Goal: Transaction & Acquisition: Purchase product/service

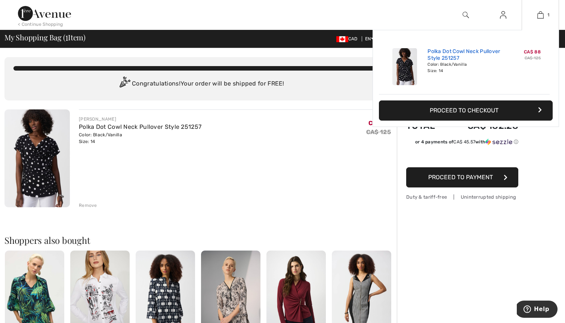
click at [472, 51] on link "Polka Dot Cowl Neck Pullover Style 251257" at bounding box center [464, 54] width 74 height 13
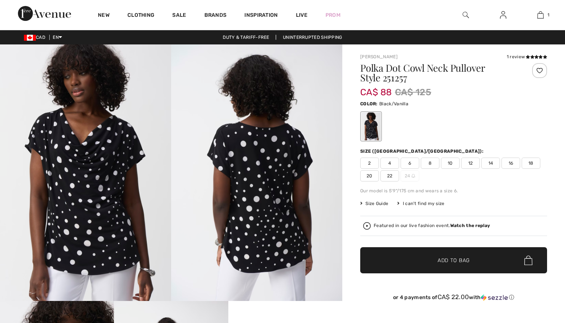
checkbox input "true"
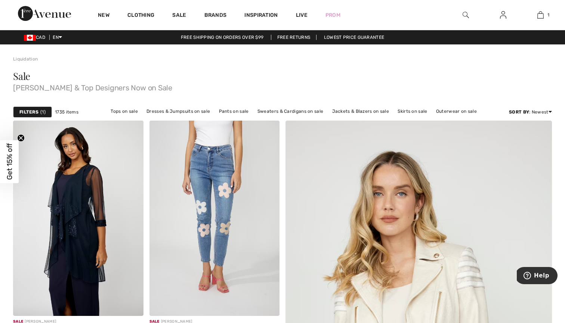
click at [24, 108] on div "Filters 1" at bounding box center [32, 111] width 39 height 11
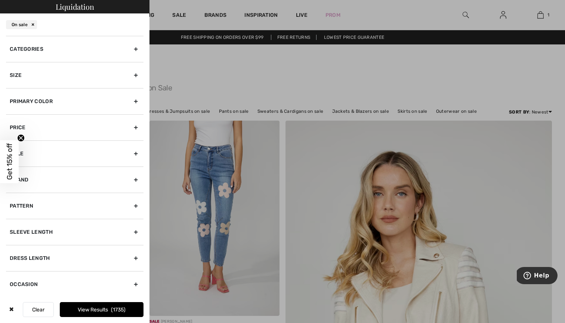
click at [29, 78] on div "Size" at bounding box center [74, 75] width 137 height 26
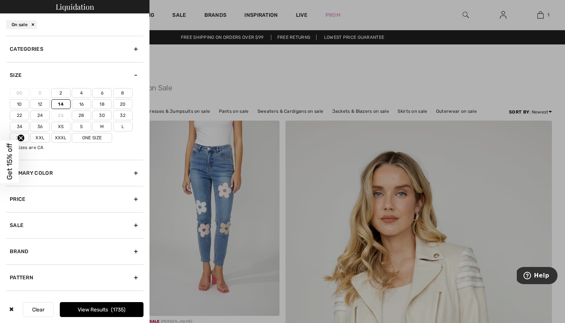
click at [61, 104] on label "14" at bounding box center [60, 104] width 19 height 10
click at [0, 0] on input"] "14" at bounding box center [0, 0] width 0 height 0
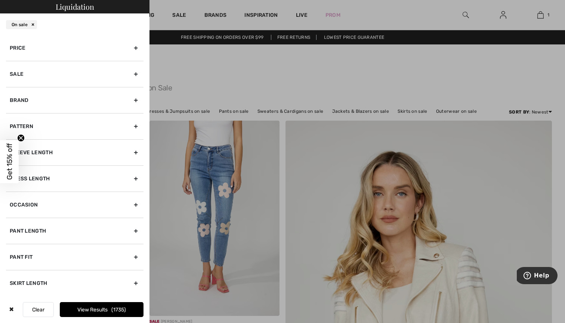
scroll to position [151, 0]
click at [54, 98] on div "Brand" at bounding box center [74, 100] width 137 height 26
click at [29, 73] on label "[PERSON_NAME]" at bounding box center [77, 76] width 134 height 7
click at [15, 74] on input"] "[PERSON_NAME]" at bounding box center [13, 77] width 6 height 6
checkbox input"] "true"
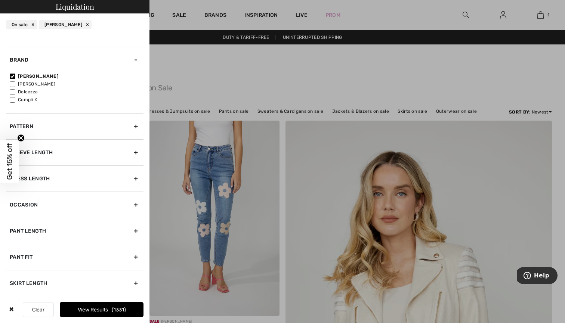
click at [76, 309] on button "View Results 1331" at bounding box center [102, 309] width 84 height 15
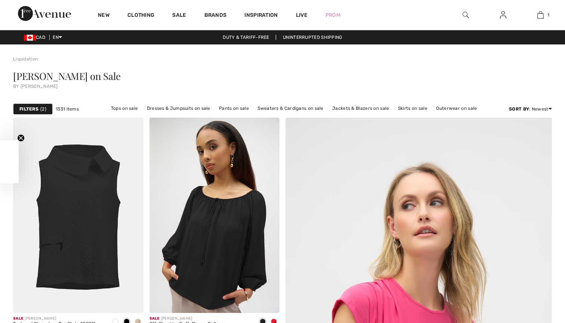
checkbox input "true"
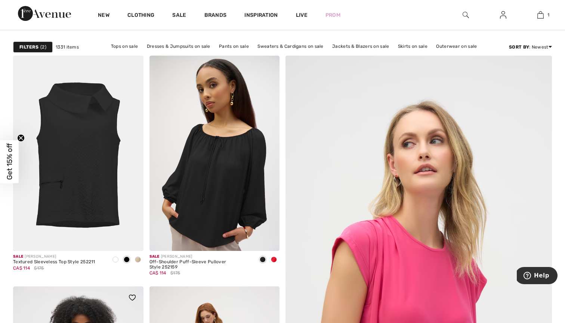
scroll to position [62, 0]
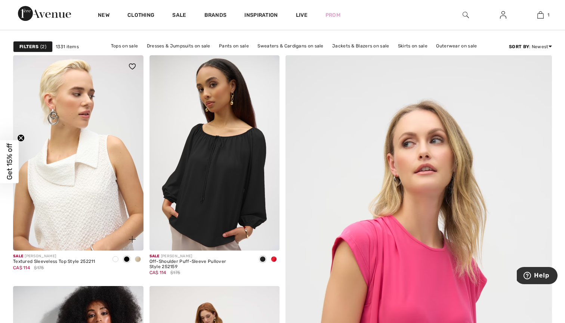
click at [80, 180] on img at bounding box center [78, 152] width 130 height 195
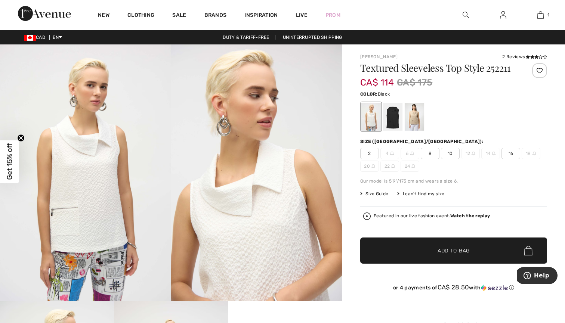
click at [392, 122] on div at bounding box center [392, 117] width 19 height 28
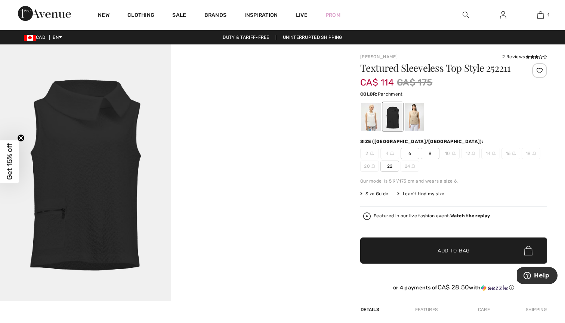
click at [412, 120] on div at bounding box center [414, 117] width 19 height 28
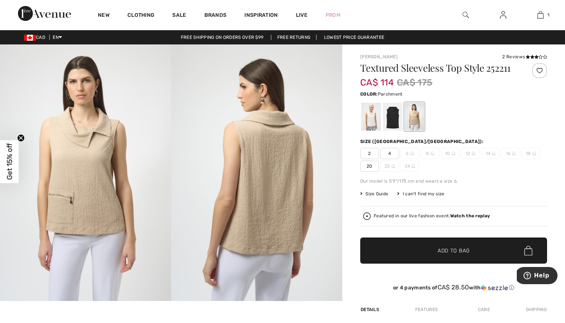
click at [13, 174] on span "Get 15% off" at bounding box center [9, 161] width 9 height 37
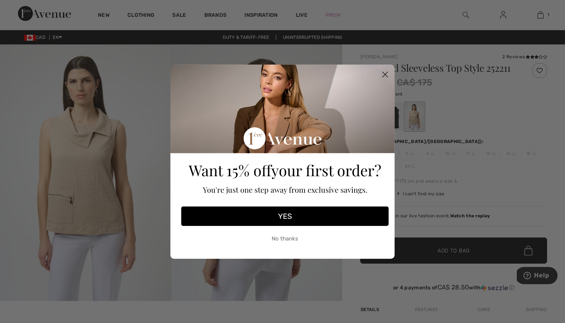
click at [274, 214] on button "YES" at bounding box center [284, 216] width 207 height 19
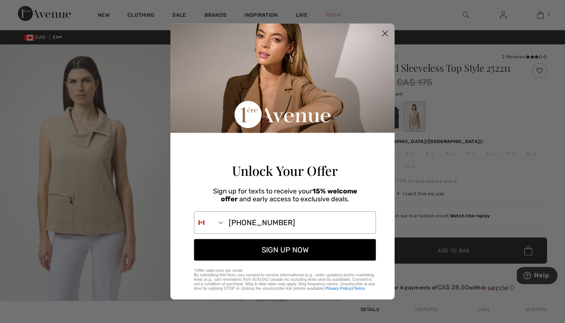
type input "604-928-9489"
click at [272, 257] on button "SIGN UP NOW" at bounding box center [285, 250] width 182 height 22
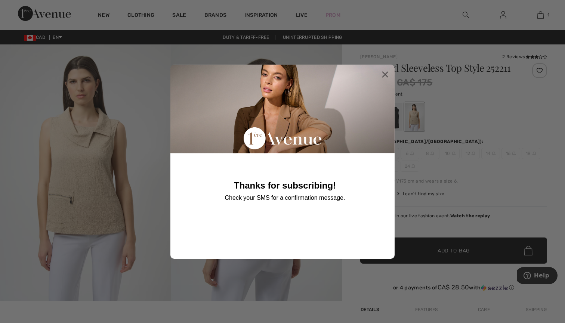
click at [386, 74] on icon "Close dialog" at bounding box center [385, 74] width 5 height 5
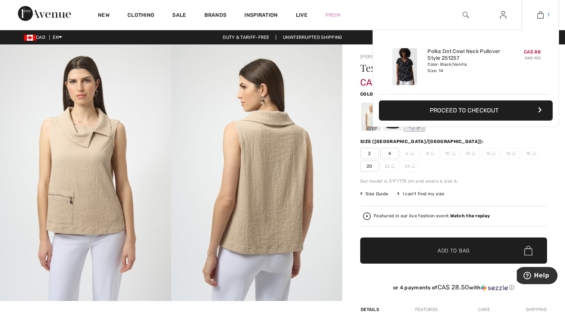
click at [541, 17] on img at bounding box center [540, 14] width 6 height 9
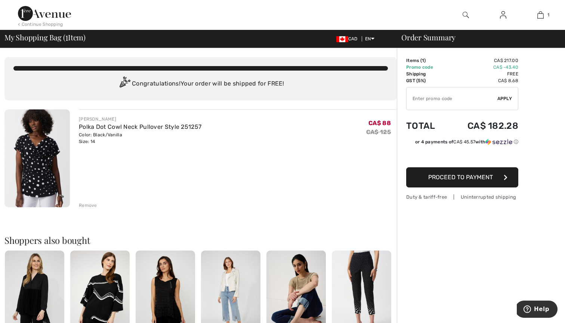
click at [289, 161] on div "JOSEPH RIBKOFF Polka Dot Cowl Neck Pullover Style 251257 Color: Black/Vanilla S…" at bounding box center [238, 158] width 318 height 99
click at [428, 100] on input "TEXT" at bounding box center [451, 98] width 91 height 22
type input "NEW15"
click at [505, 101] on span "Apply" at bounding box center [504, 98] width 15 height 7
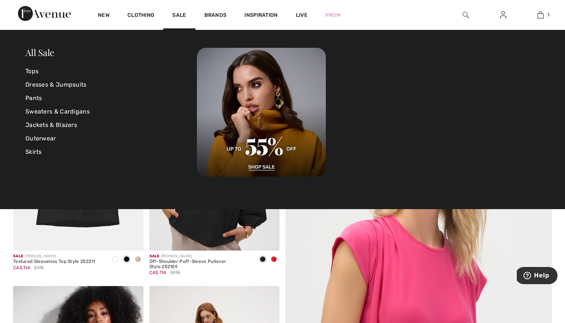
click at [183, 19] on link "Sale" at bounding box center [179, 16] width 14 height 8
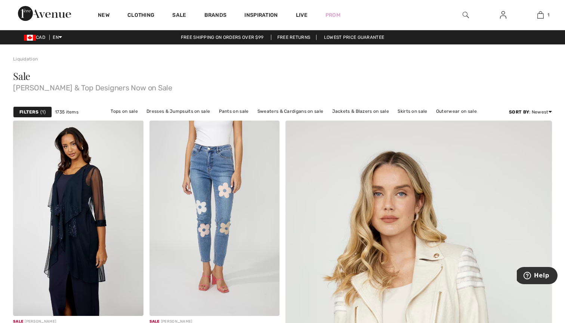
click at [34, 114] on strong "Filters" at bounding box center [28, 112] width 19 height 7
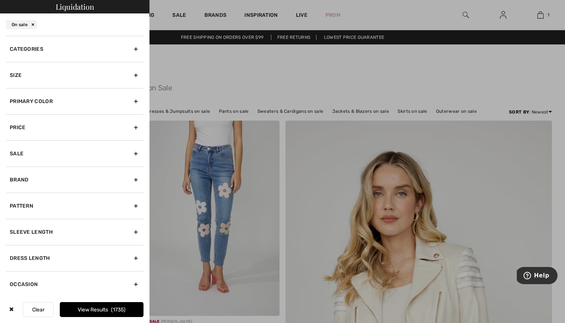
click at [25, 129] on div "Price" at bounding box center [74, 127] width 137 height 26
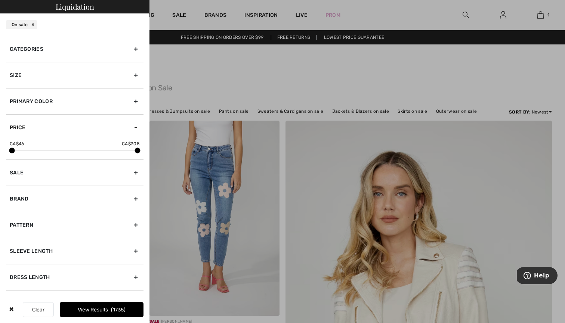
click at [25, 129] on div "Price" at bounding box center [74, 127] width 137 height 26
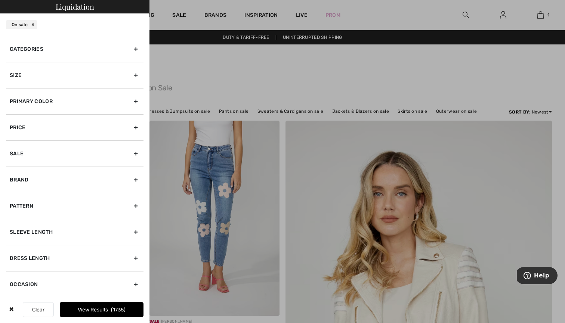
click at [27, 79] on div "Size" at bounding box center [74, 75] width 137 height 26
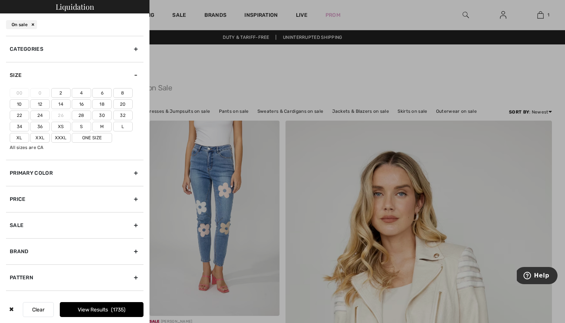
click at [62, 102] on label "14" at bounding box center [60, 104] width 19 height 10
click at [0, 0] on input"] "14" at bounding box center [0, 0] width 0 height 0
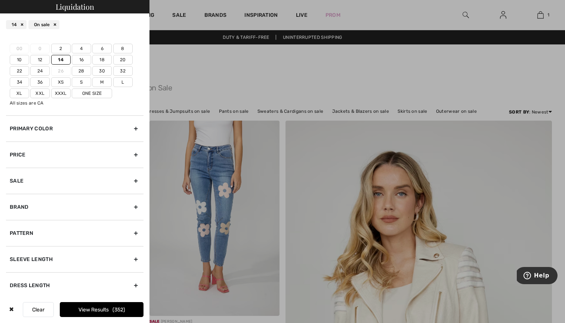
scroll to position [80, 0]
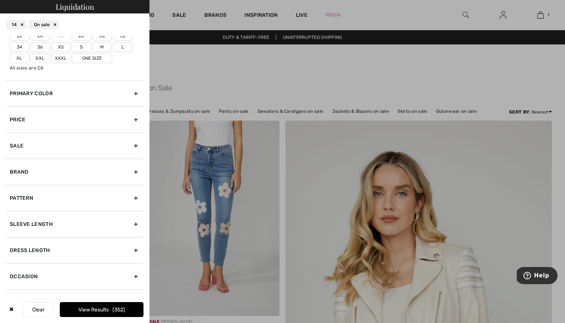
click at [28, 173] on div "Brand" at bounding box center [74, 172] width 137 height 26
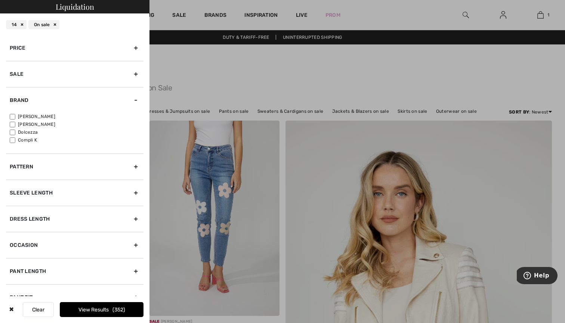
click at [92, 311] on button "View Results 352" at bounding box center [102, 309] width 84 height 15
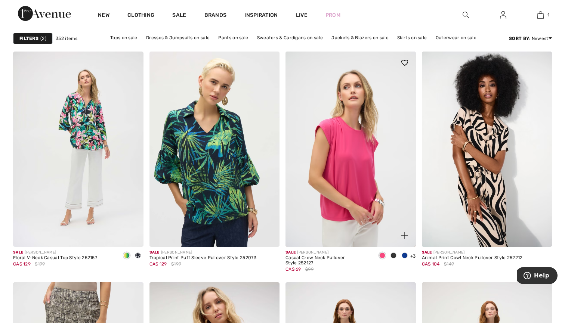
scroll to position [3126, 0]
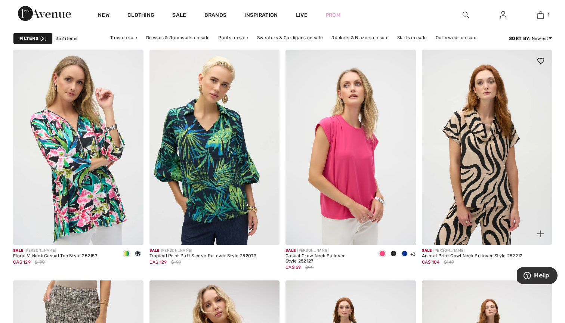
click at [491, 207] on img at bounding box center [487, 147] width 130 height 195
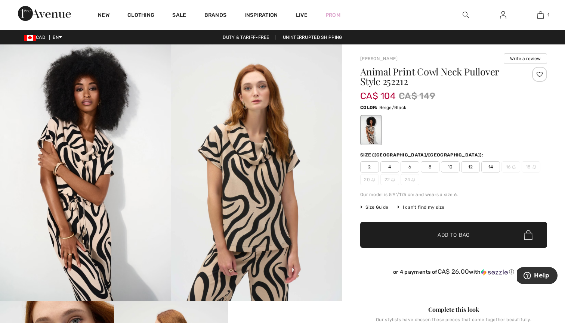
click at [490, 165] on span "14" at bounding box center [490, 166] width 19 height 11
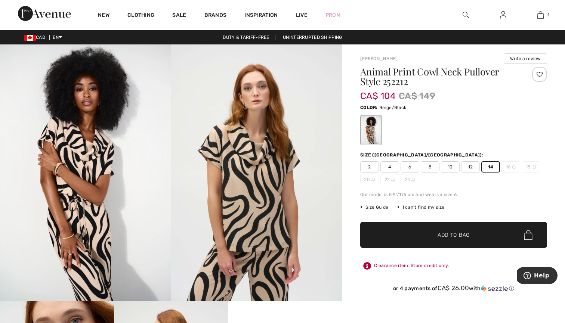
click at [433, 233] on span "✔ Added to Bag" at bounding box center [443, 235] width 46 height 8
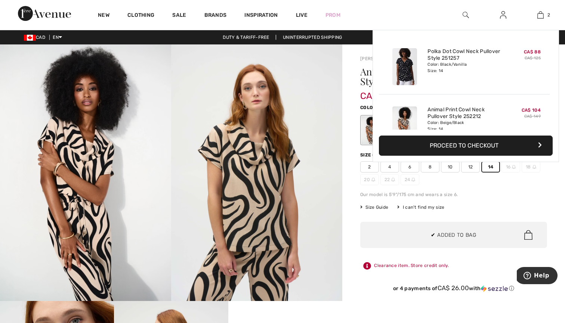
scroll to position [23, 0]
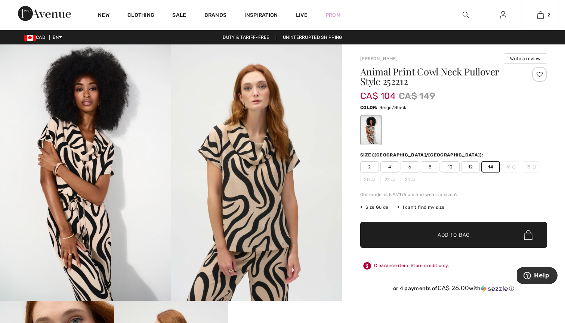
click at [497, 145] on div at bounding box center [453, 130] width 187 height 31
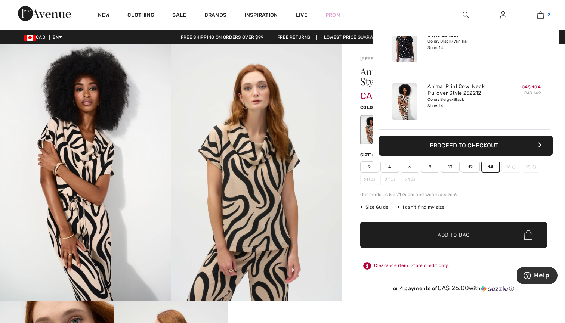
click at [544, 17] on link "2" at bounding box center [540, 14] width 37 height 9
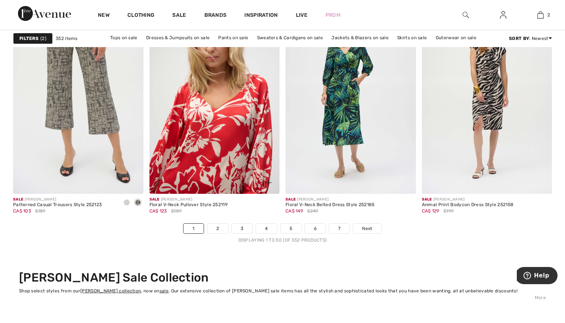
scroll to position [3403, 0]
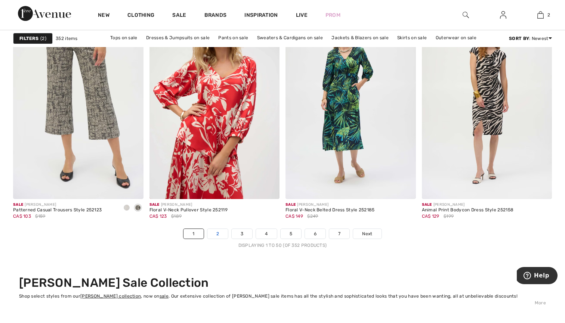
click at [217, 231] on link "2" at bounding box center [217, 234] width 21 height 10
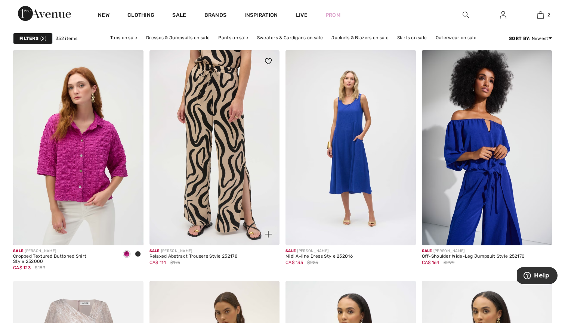
scroll to position [1086, 0]
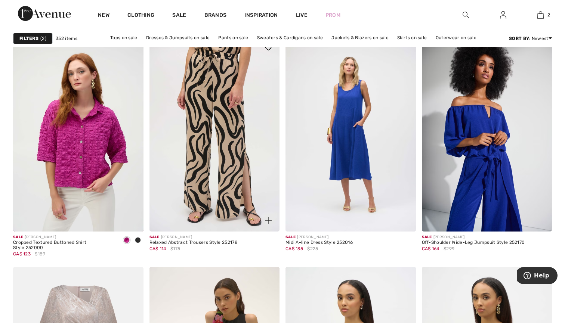
click at [226, 197] on img at bounding box center [214, 133] width 130 height 195
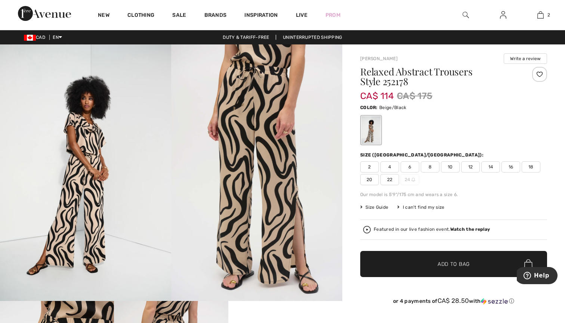
drag, startPoint x: 492, startPoint y: 167, endPoint x: 488, endPoint y: 169, distance: 4.9
click at [492, 167] on span "14" at bounding box center [490, 166] width 19 height 11
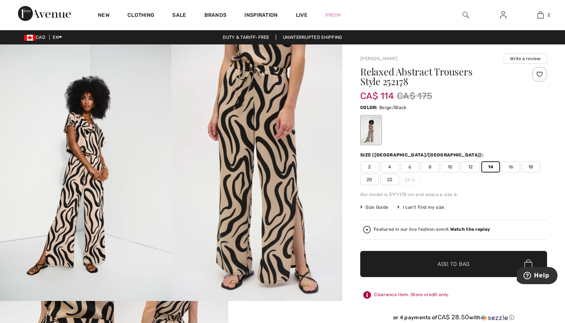
click at [439, 265] on span "Add to Bag" at bounding box center [453, 264] width 32 height 8
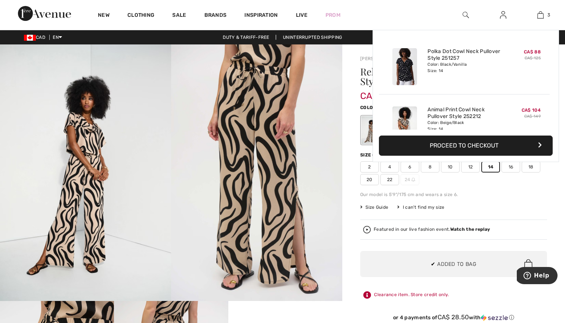
scroll to position [81, 0]
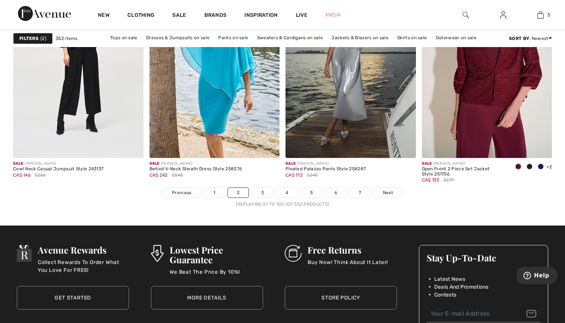
scroll to position [3435, 0]
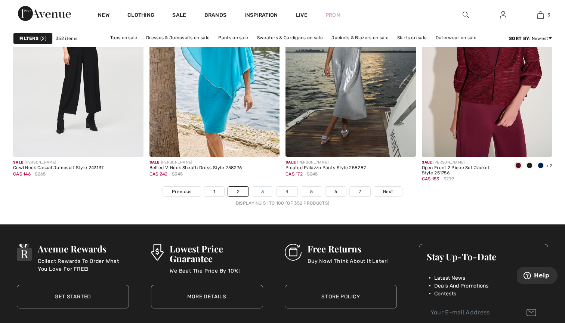
click at [268, 192] on link "3" at bounding box center [262, 192] width 21 height 10
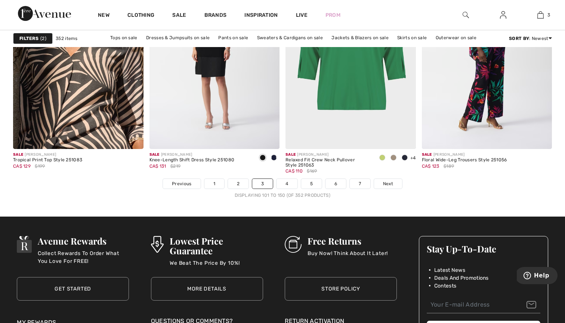
scroll to position [3441, 0]
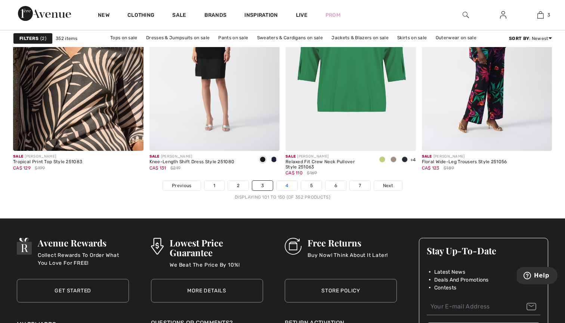
click at [289, 188] on link "4" at bounding box center [286, 186] width 21 height 10
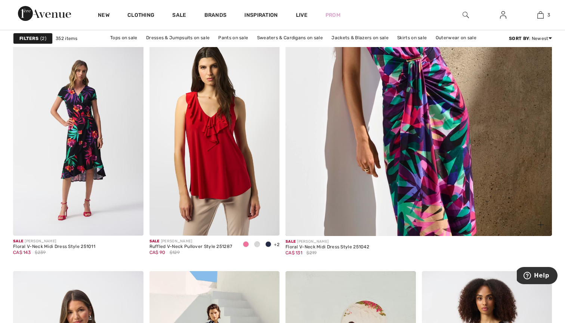
scroll to position [302, 0]
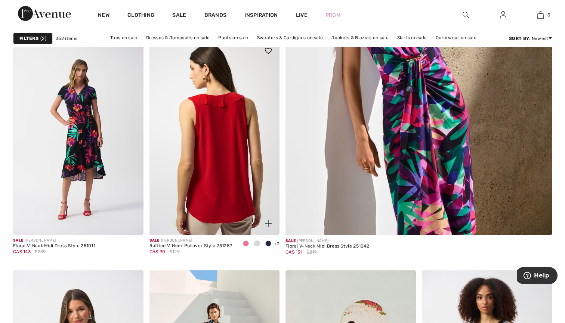
click at [231, 180] on img at bounding box center [214, 137] width 130 height 195
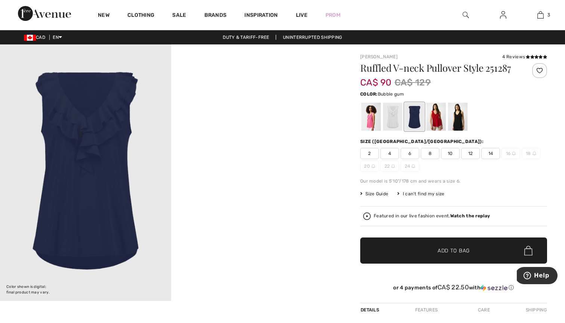
scroll to position [1, 0]
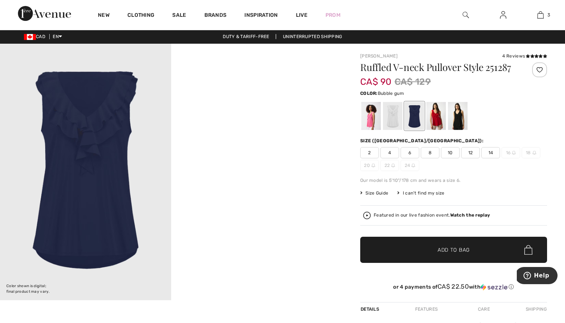
click at [372, 120] on div at bounding box center [370, 116] width 19 height 28
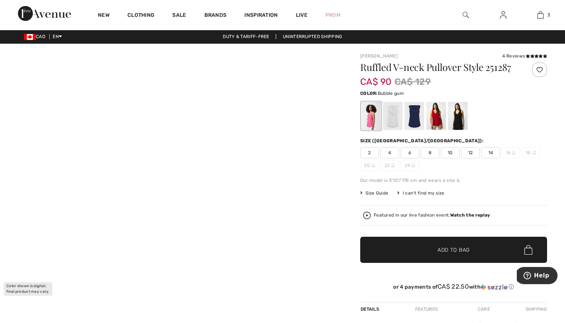
scroll to position [1, 0]
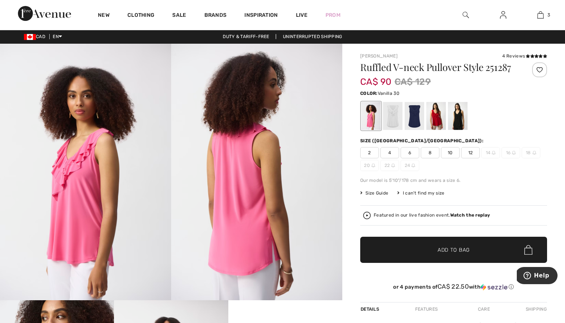
click at [398, 118] on div at bounding box center [392, 116] width 19 height 28
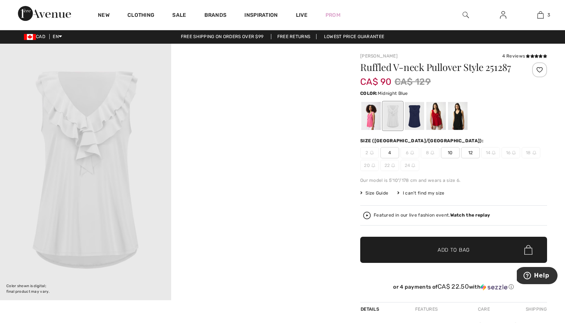
click at [411, 118] on div at bounding box center [414, 116] width 19 height 28
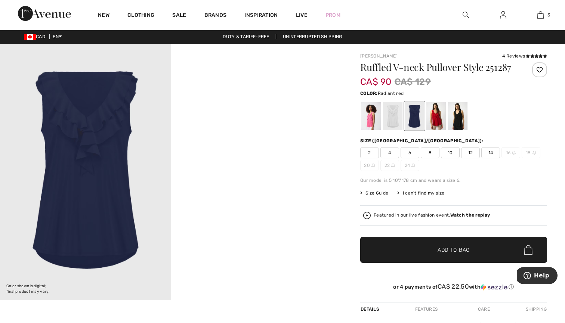
click at [437, 118] on div at bounding box center [435, 116] width 19 height 28
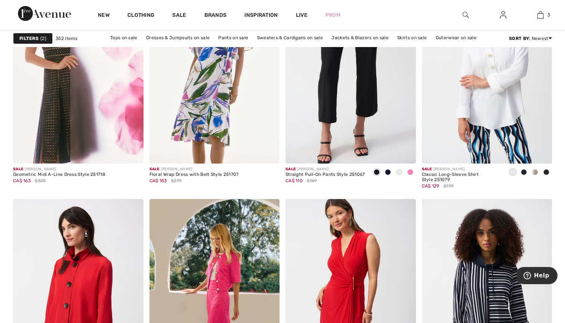
scroll to position [1150, 0]
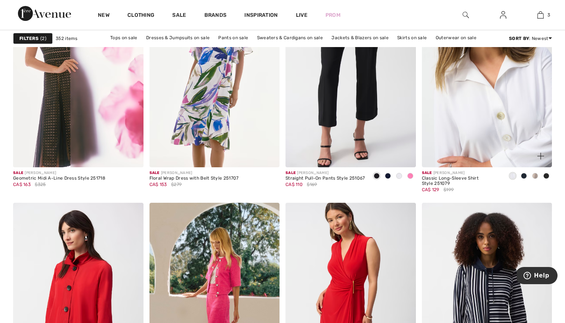
click at [486, 100] on img at bounding box center [487, 69] width 130 height 195
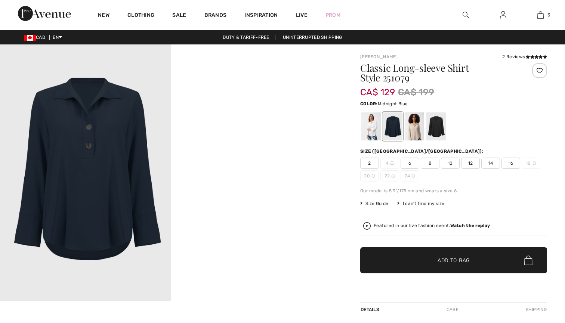
checkbox input "true"
click at [488, 166] on span "14" at bounding box center [490, 163] width 19 height 11
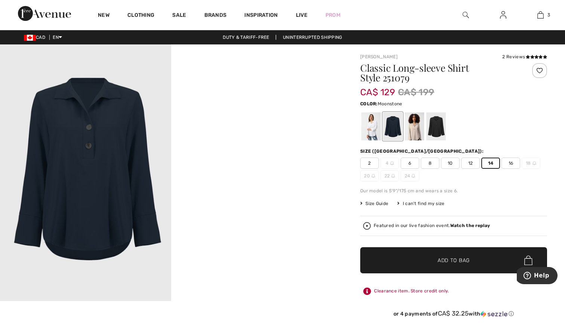
click at [421, 136] on div at bounding box center [414, 126] width 19 height 28
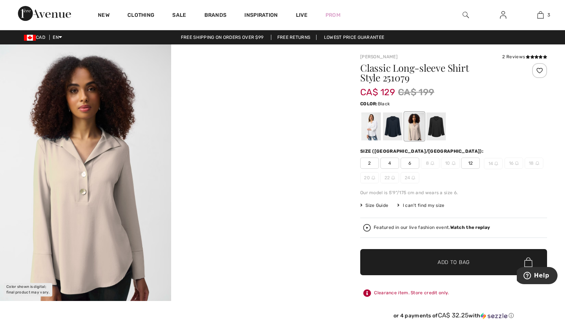
click at [436, 134] on div at bounding box center [435, 126] width 19 height 28
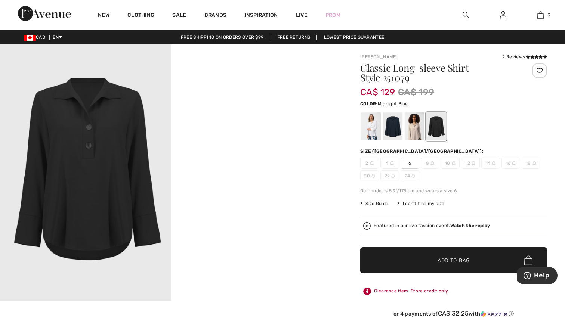
click at [389, 128] on div at bounding box center [392, 126] width 19 height 28
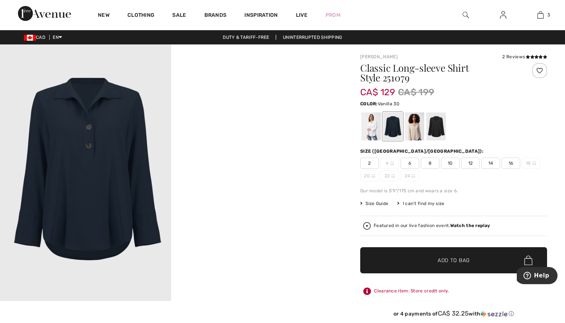
click at [376, 128] on div at bounding box center [370, 126] width 19 height 28
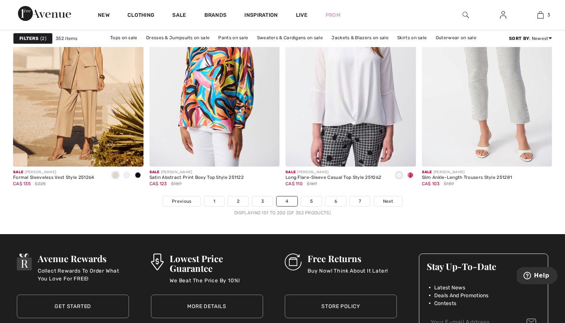
scroll to position [3478, 0]
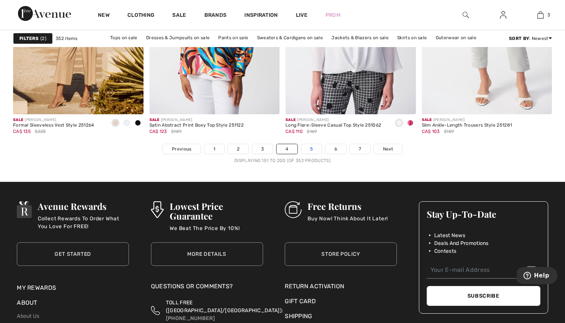
click at [314, 148] on link "5" at bounding box center [311, 149] width 21 height 10
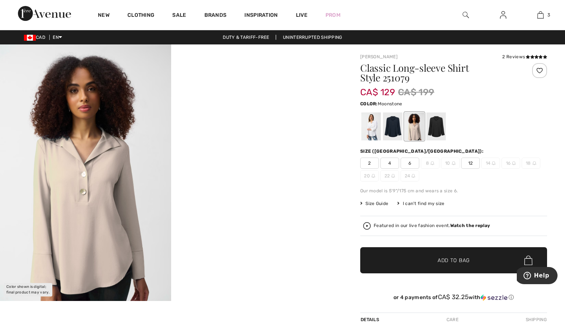
click at [482, 164] on span "14" at bounding box center [490, 163] width 19 height 11
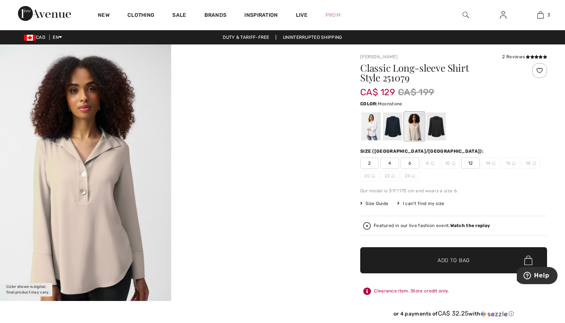
click at [489, 164] on span "14" at bounding box center [490, 163] width 19 height 11
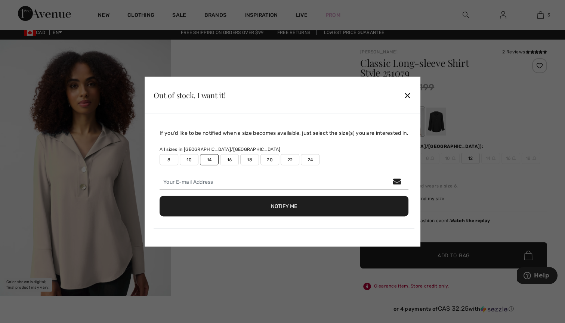
click at [411, 96] on div "✕" at bounding box center [407, 95] width 8 height 16
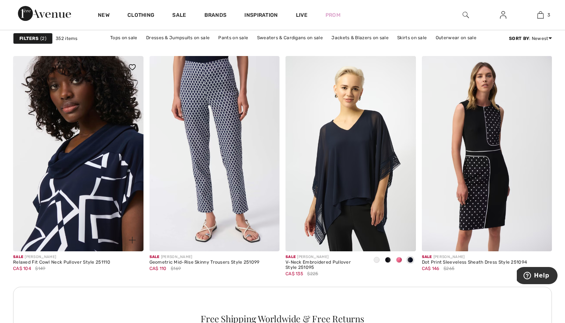
scroll to position [2557, 1]
click at [115, 162] on img at bounding box center [78, 153] width 130 height 195
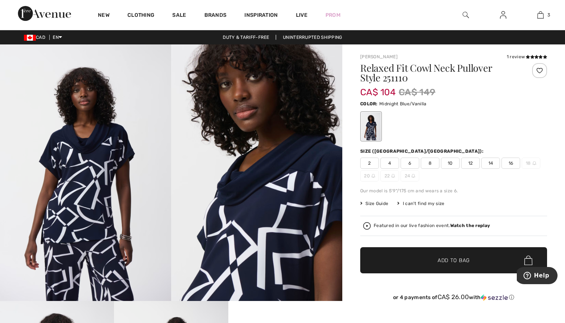
click at [488, 163] on span "14" at bounding box center [490, 163] width 19 height 11
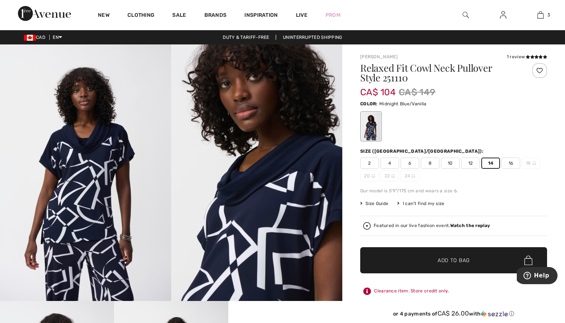
click at [461, 265] on span "✔ Added to Bag Add to Bag" at bounding box center [453, 260] width 187 height 26
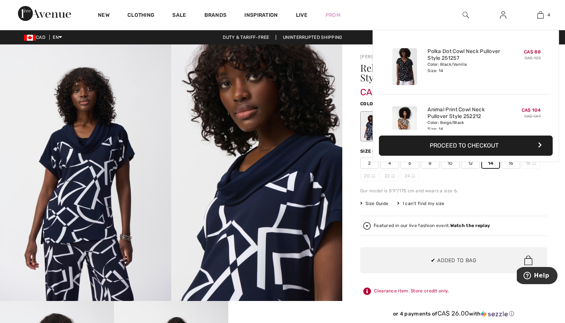
scroll to position [140, 0]
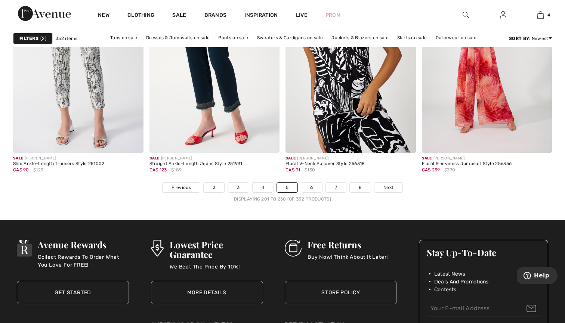
scroll to position [3447, 0]
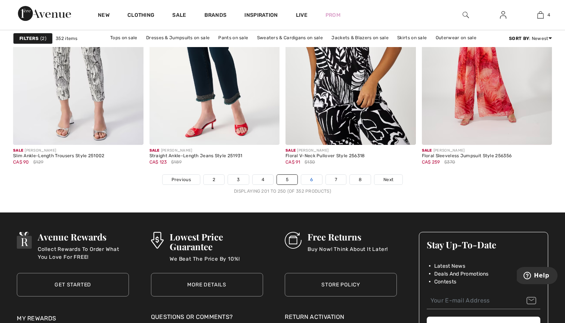
click at [313, 178] on link "6" at bounding box center [311, 180] width 21 height 10
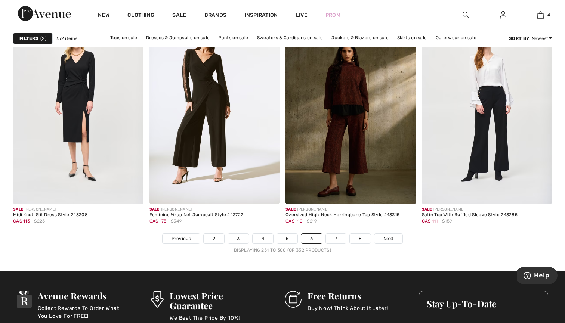
scroll to position [3394, 0]
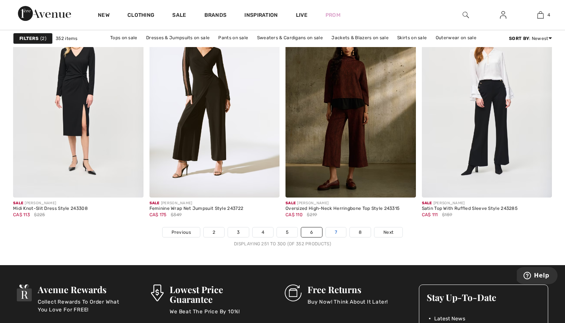
click at [338, 232] on link "7" at bounding box center [336, 233] width 20 height 10
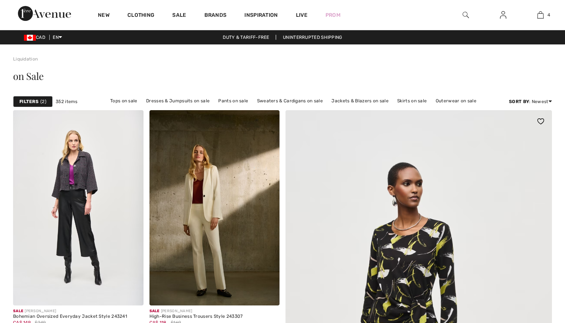
checkbox input "true"
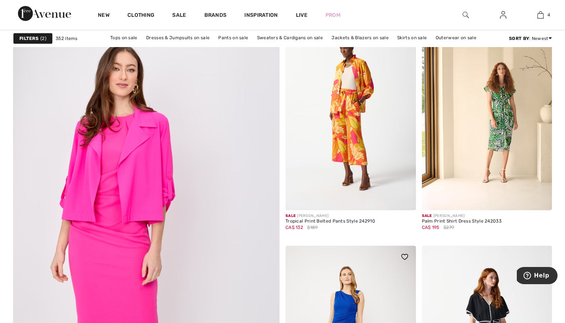
scroll to position [1897, 0]
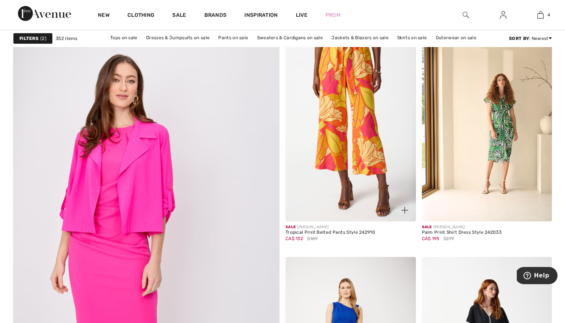
click at [368, 146] on img at bounding box center [350, 123] width 130 height 195
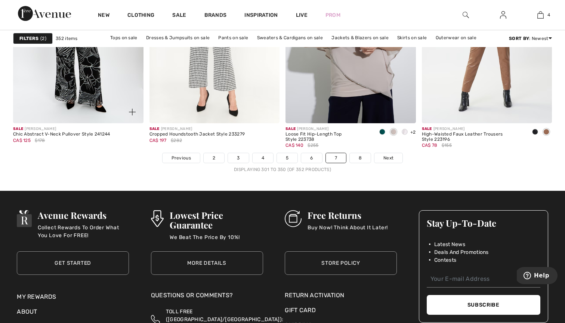
scroll to position [3472, 0]
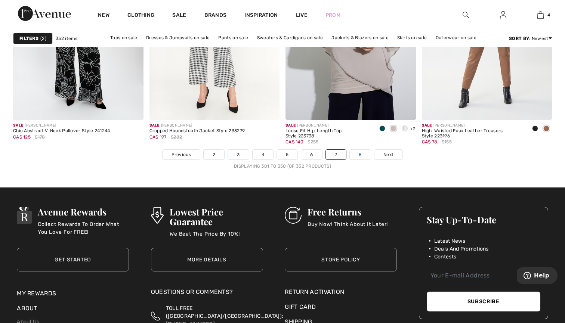
click at [364, 155] on link "8" at bounding box center [360, 155] width 21 height 10
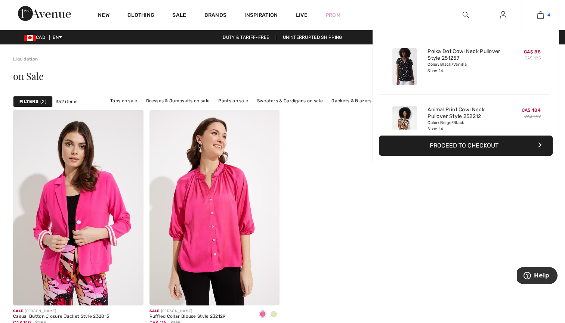
click at [547, 17] on link "4" at bounding box center [540, 14] width 37 height 9
